Goal: Navigation & Orientation: Go to known website

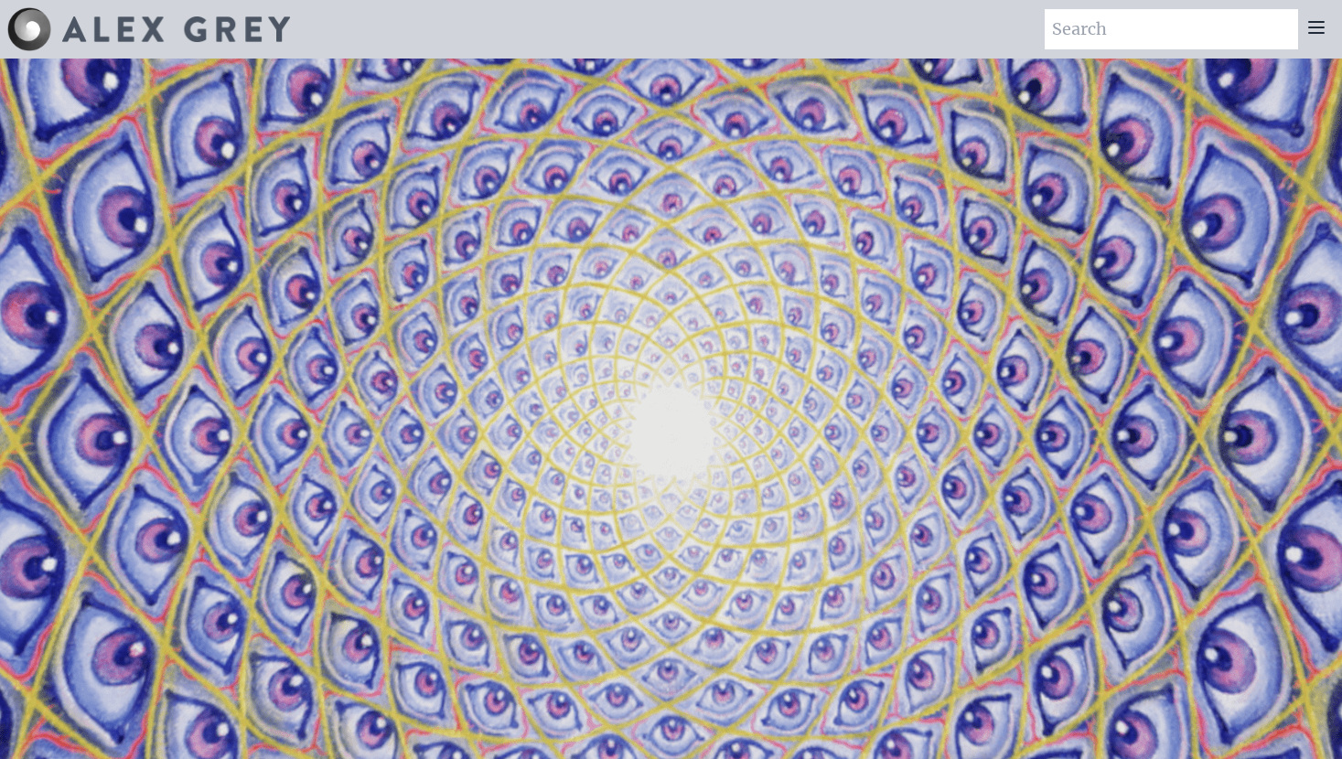
click at [1303, 19] on div at bounding box center [1316, 29] width 37 height 40
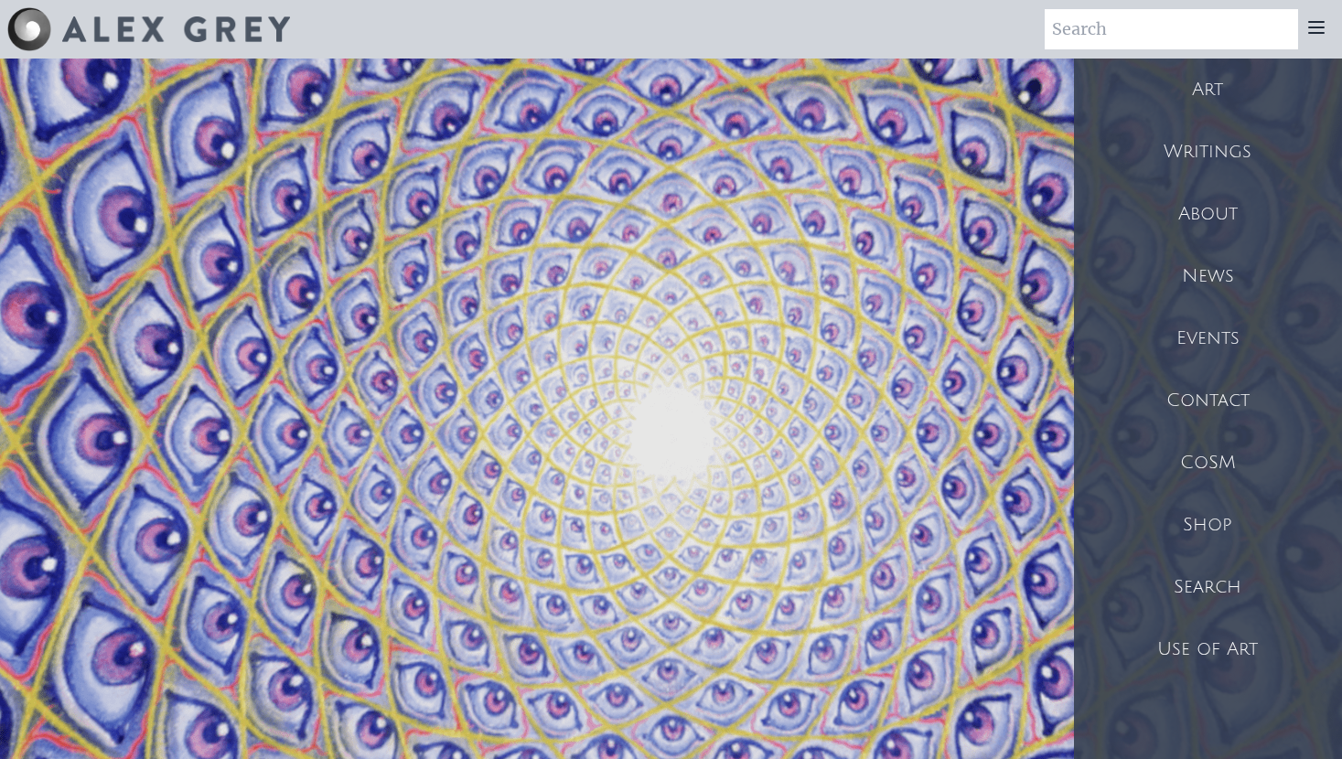
click at [1226, 485] on div "CoSM" at bounding box center [1208, 463] width 268 height 62
